Goal: Task Accomplishment & Management: Use online tool/utility

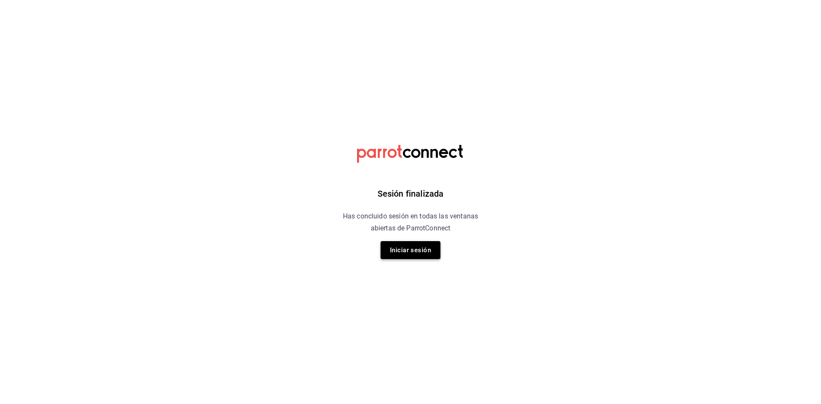
click at [426, 251] on button "Iniciar sesión" at bounding box center [411, 250] width 60 height 18
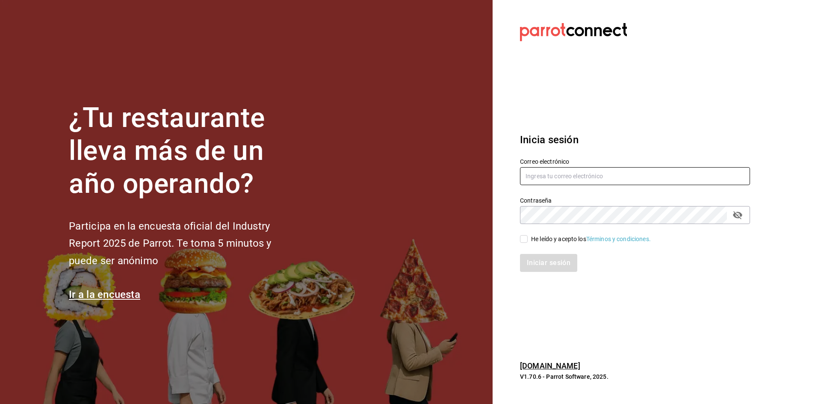
type input "[PERSON_NAME][EMAIL_ADDRESS][DOMAIN_NAME]"
click at [526, 239] on input "He leído y acepto los Términos y condiciones." at bounding box center [524, 239] width 8 height 8
checkbox input "true"
click at [544, 265] on button "Iniciar sesión" at bounding box center [549, 263] width 58 height 18
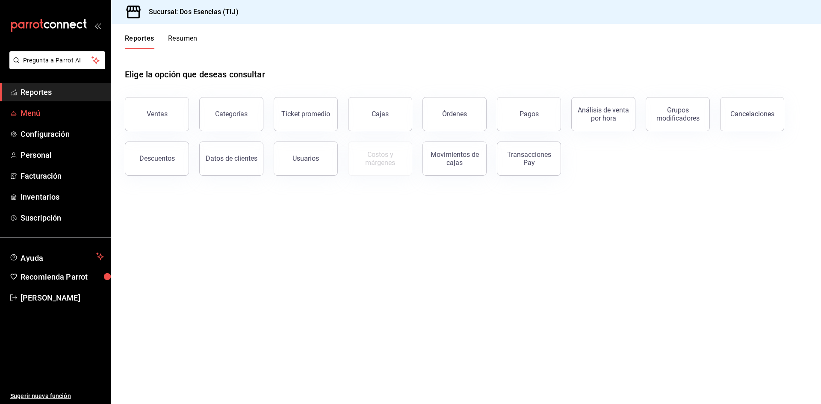
click at [62, 118] on span "Menú" at bounding box center [62, 113] width 83 height 12
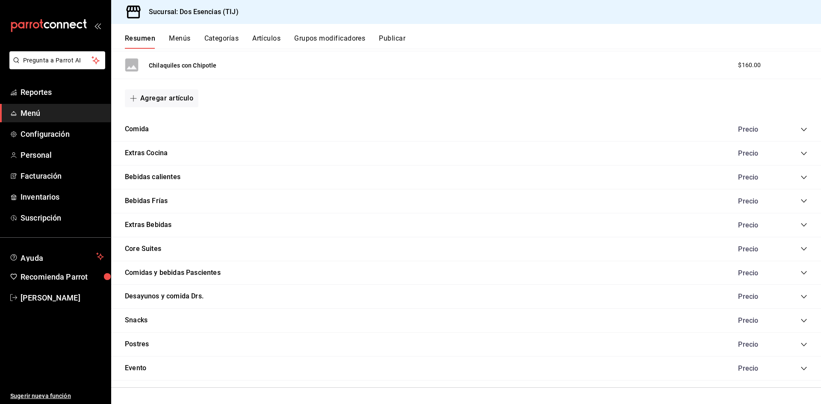
scroll to position [786, 0]
click at [186, 101] on button "Agregar artículo" at bounding box center [162, 97] width 74 height 18
click at [159, 139] on li "Artículo nuevo" at bounding box center [158, 140] width 67 height 21
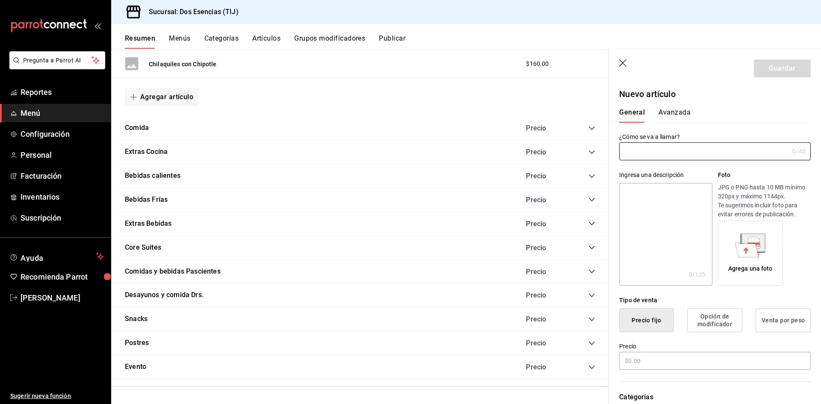
click at [589, 153] on icon "collapse-category-row" at bounding box center [592, 152] width 6 height 3
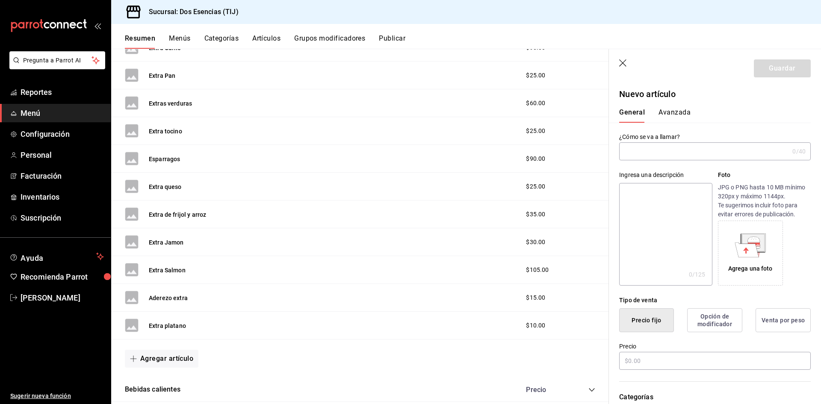
scroll to position [1085, 0]
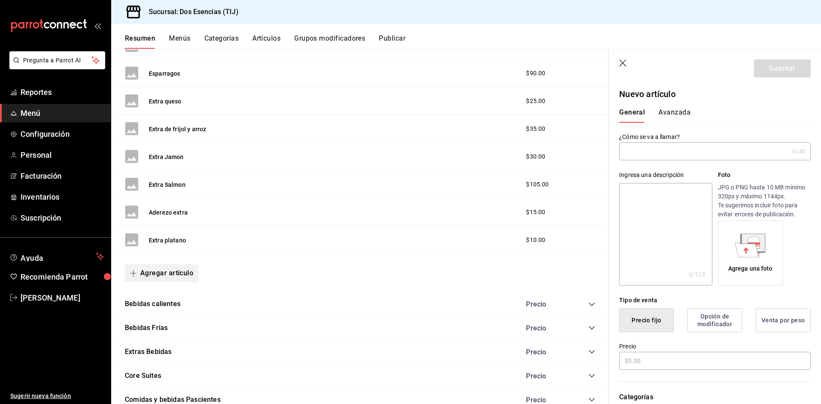
click at [174, 274] on button "Agregar artículo" at bounding box center [162, 273] width 74 height 18
click at [171, 312] on li "Artículo nuevo" at bounding box center [158, 317] width 67 height 21
type input "AR-1758123024042"
click at [656, 151] on input "text" at bounding box center [704, 151] width 170 height 17
type input "Pieza Fruta"
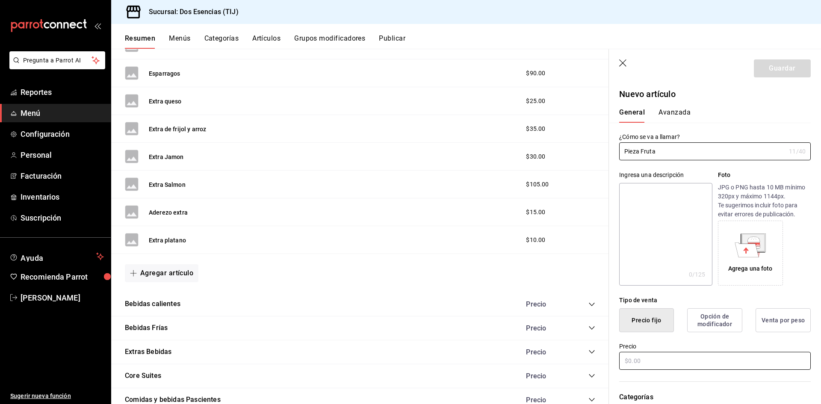
click at [629, 360] on input "text" at bounding box center [715, 361] width 192 height 18
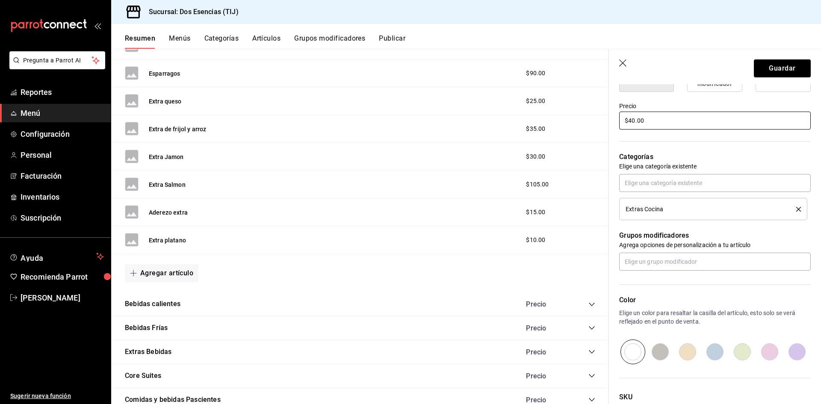
scroll to position [308, 0]
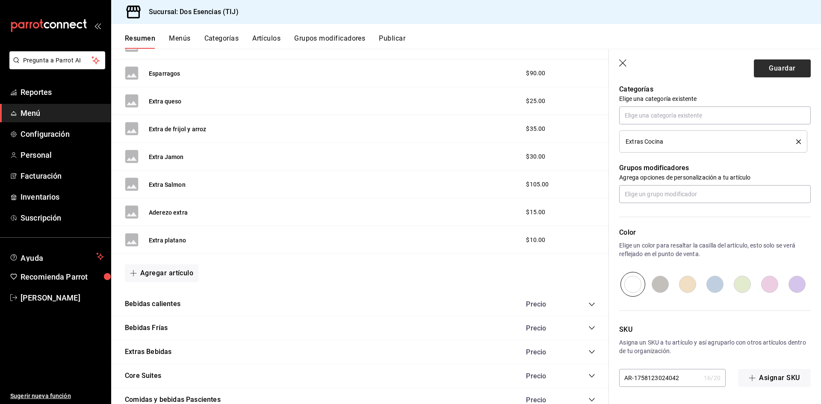
type input "$40.00"
click at [777, 68] on button "Guardar" at bounding box center [782, 68] width 57 height 18
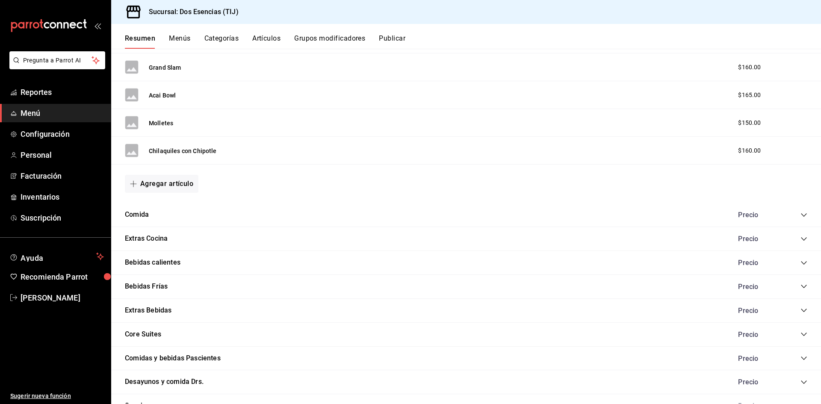
scroll to position [700, 0]
click at [195, 233] on div "Extras Cocina Precio" at bounding box center [466, 239] width 710 height 24
click at [161, 236] on button "Extras Cocina" at bounding box center [146, 239] width 43 height 10
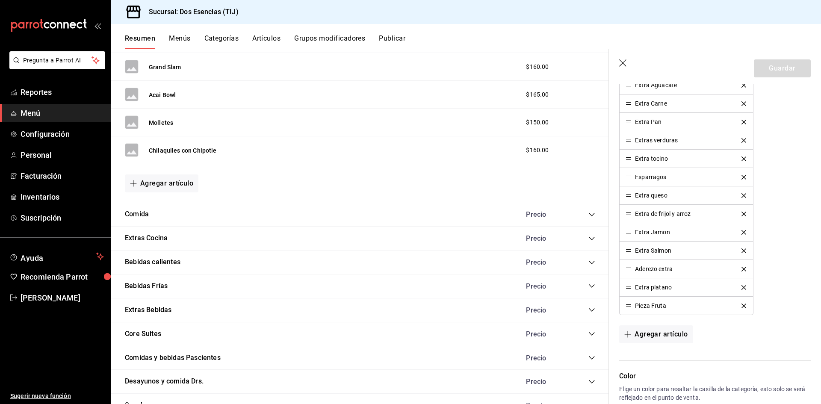
scroll to position [385, 0]
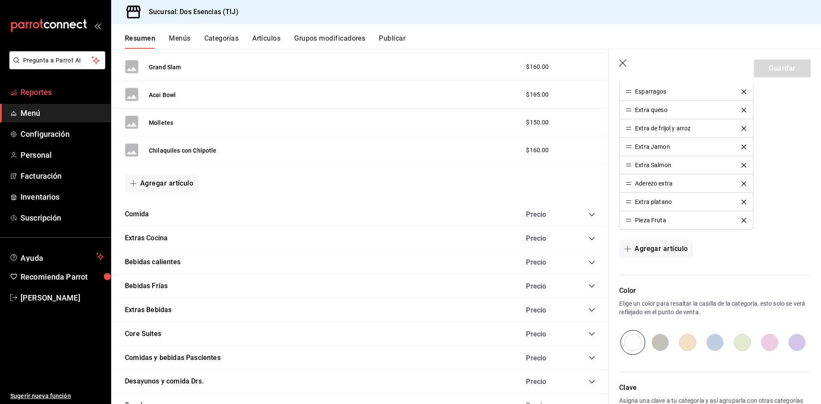
click at [40, 86] on link "Reportes" at bounding box center [55, 92] width 111 height 18
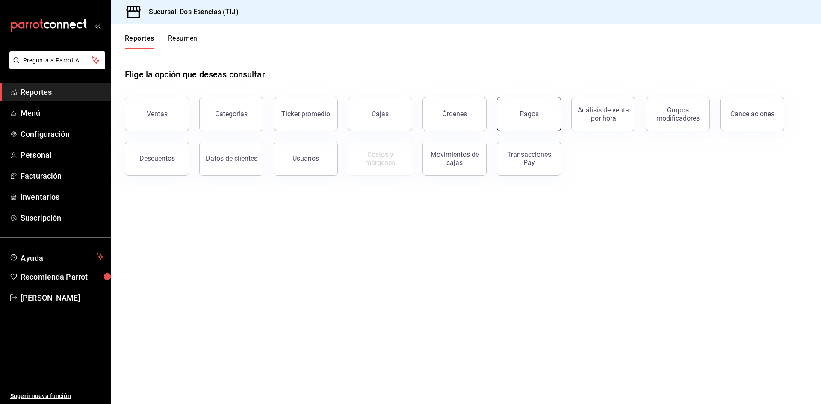
click at [525, 122] on button "Pagos" at bounding box center [529, 114] width 64 height 34
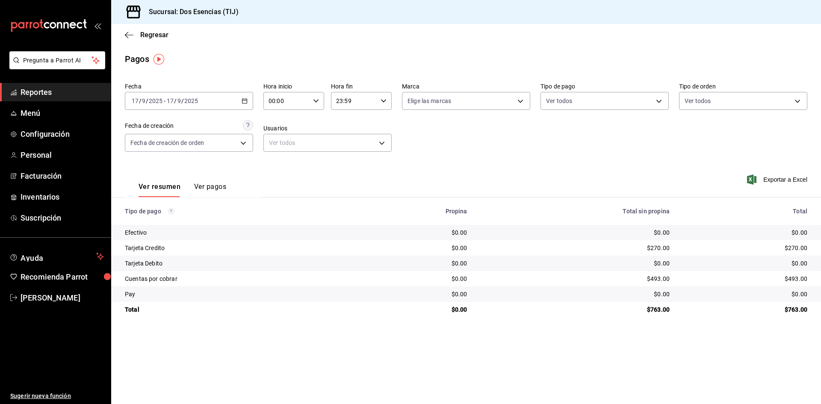
click at [80, 89] on span "Reportes" at bounding box center [62, 92] width 83 height 12
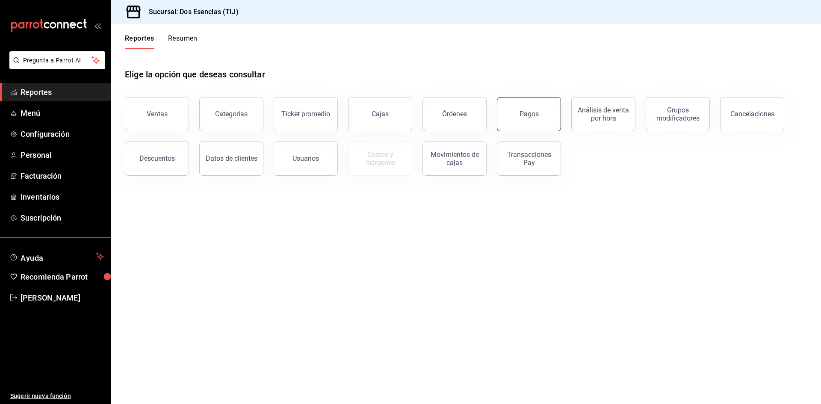
click at [530, 119] on button "Pagos" at bounding box center [529, 114] width 64 height 34
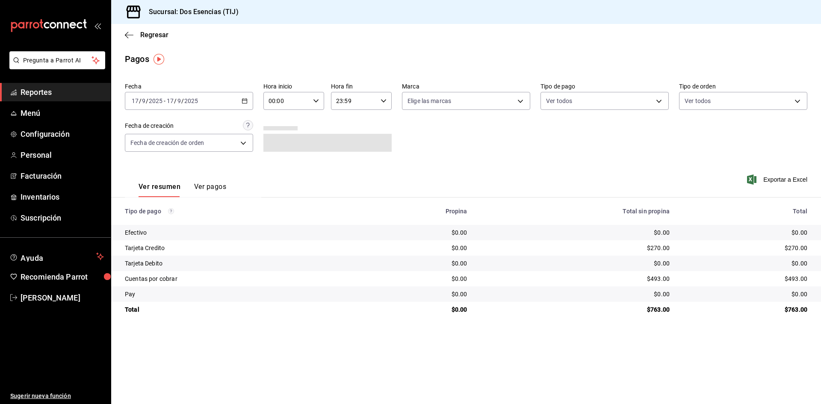
click at [248, 101] on div "[DATE] [DATE] - [DATE] [DATE]" at bounding box center [189, 101] width 128 height 18
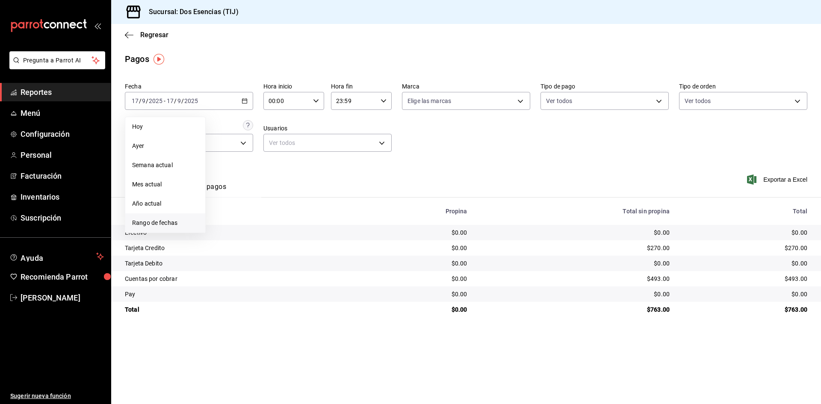
click at [165, 225] on span "Rango de fechas" at bounding box center [165, 223] width 66 height 9
click at [251, 195] on abbr "17" at bounding box center [254, 195] width 6 height 6
click at [254, 195] on abbr "17" at bounding box center [254, 195] width 6 height 6
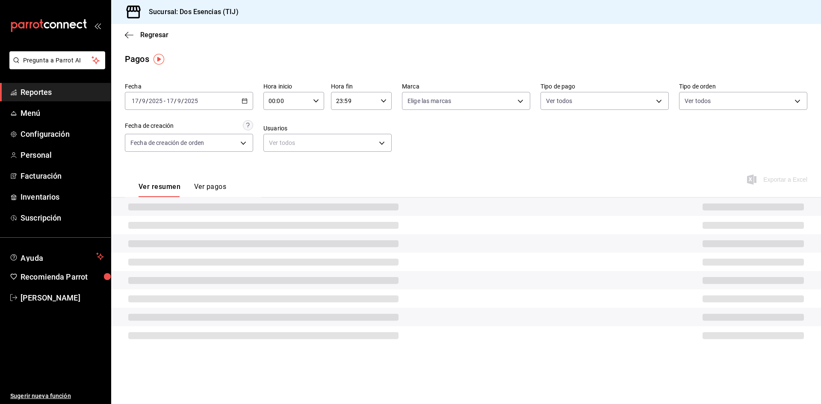
click at [254, 195] on div "Ver resumen Ver pagos" at bounding box center [193, 179] width 136 height 35
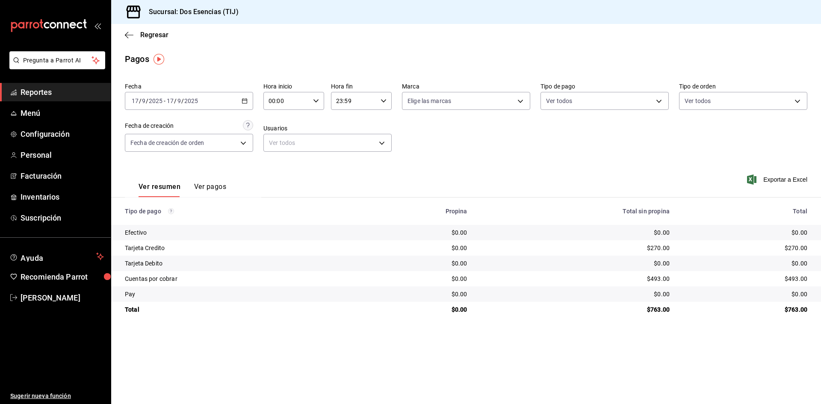
click at [242, 102] on \(Stroke\) "button" at bounding box center [244, 101] width 5 height 5
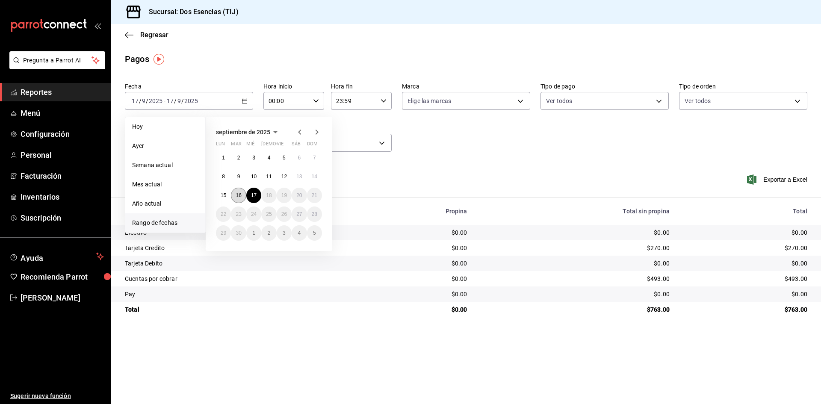
click at [242, 194] on button "16" at bounding box center [238, 195] width 15 height 15
click at [238, 195] on abbr "16" at bounding box center [239, 195] width 6 height 6
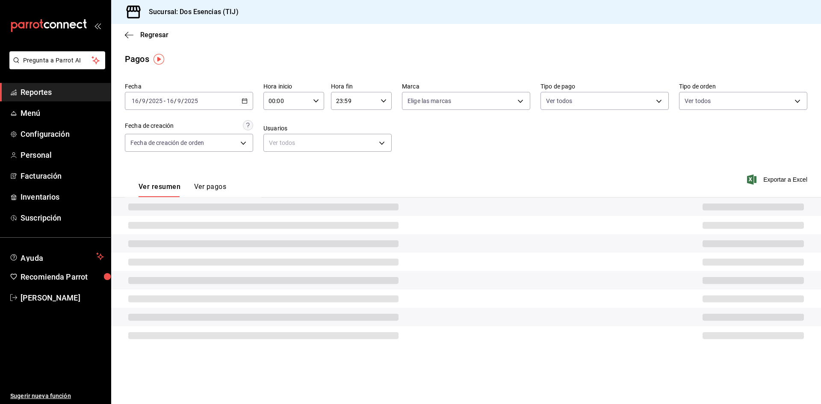
click at [238, 195] on div "Ver resumen Ver pagos" at bounding box center [193, 179] width 136 height 35
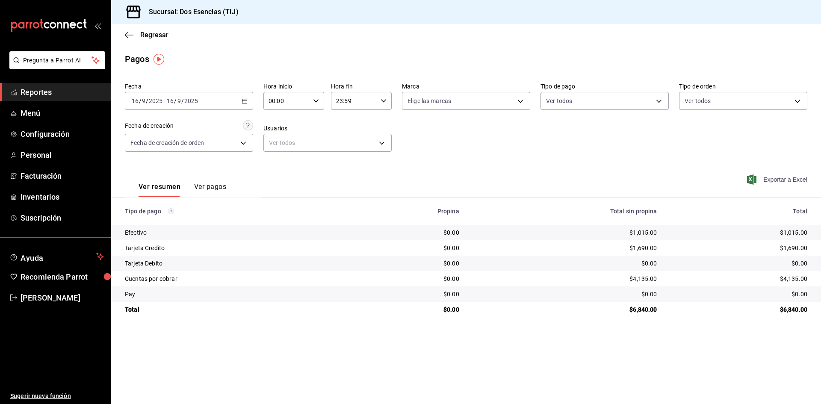
click at [769, 181] on span "Exportar a Excel" at bounding box center [778, 179] width 59 height 10
